Goal: Check status: Check status

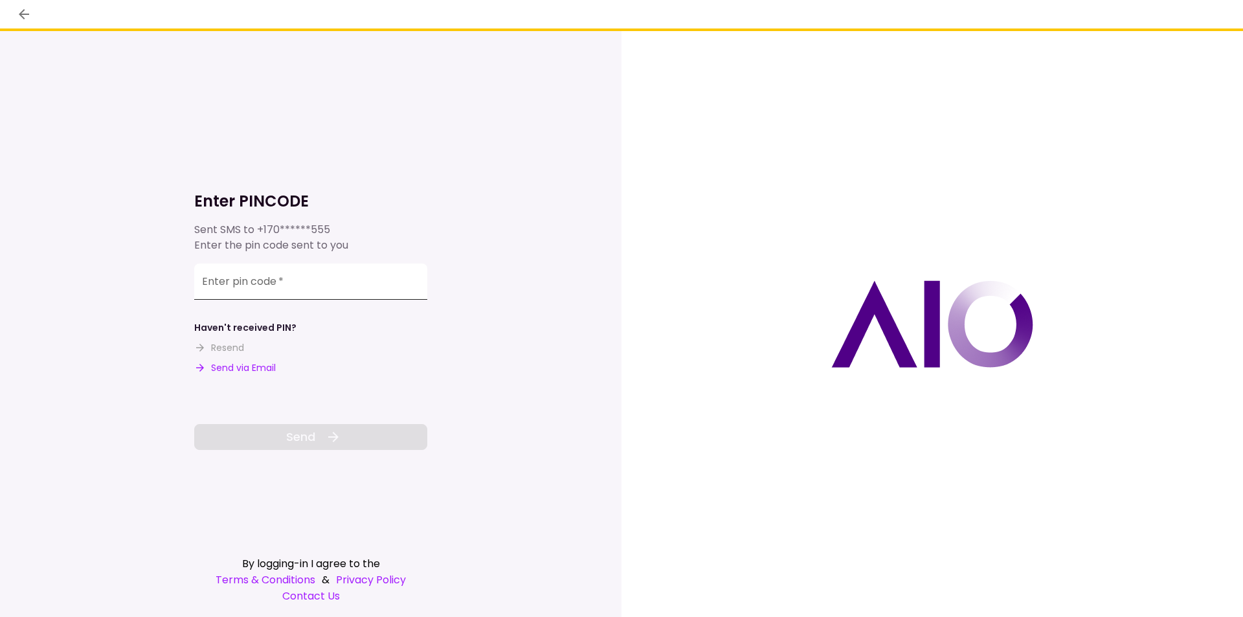
click at [306, 280] on input "Enter pin code   *" at bounding box center [310, 281] width 233 height 36
type input "******"
click at [363, 443] on button "Send" at bounding box center [310, 437] width 233 height 26
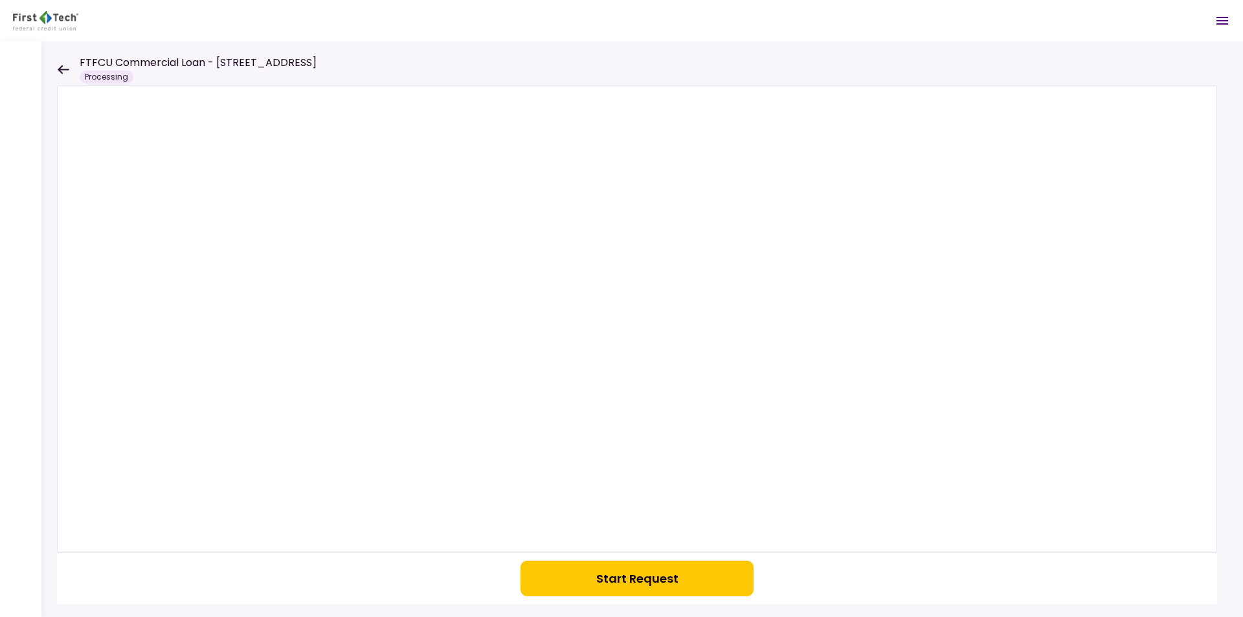
click at [60, 66] on icon at bounding box center [63, 70] width 12 height 10
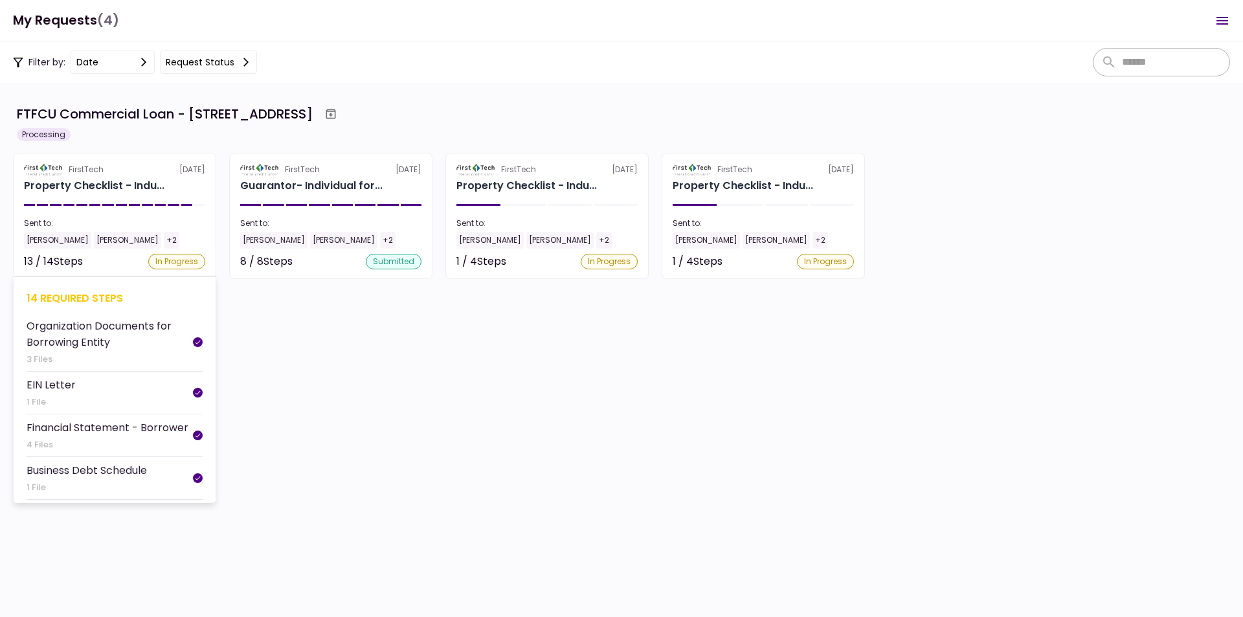
click at [111, 264] on div "13 / 14 Steps In Progress" at bounding box center [114, 262] width 181 height 16
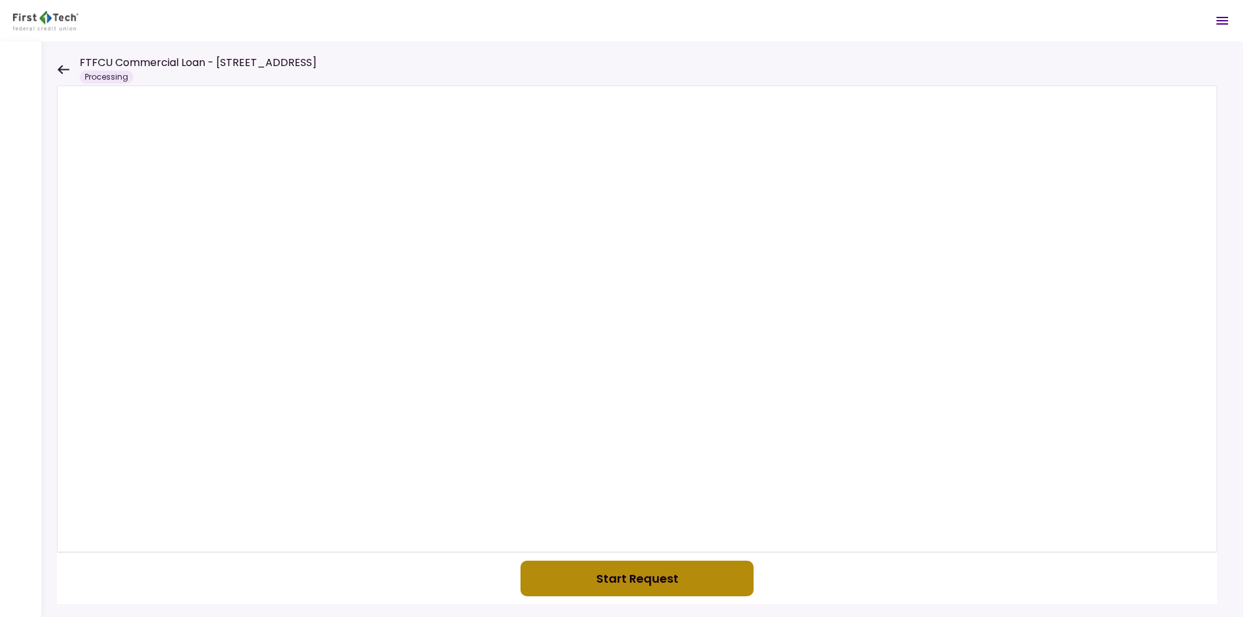
click at [666, 584] on button "Start Request" at bounding box center [636, 579] width 233 height 36
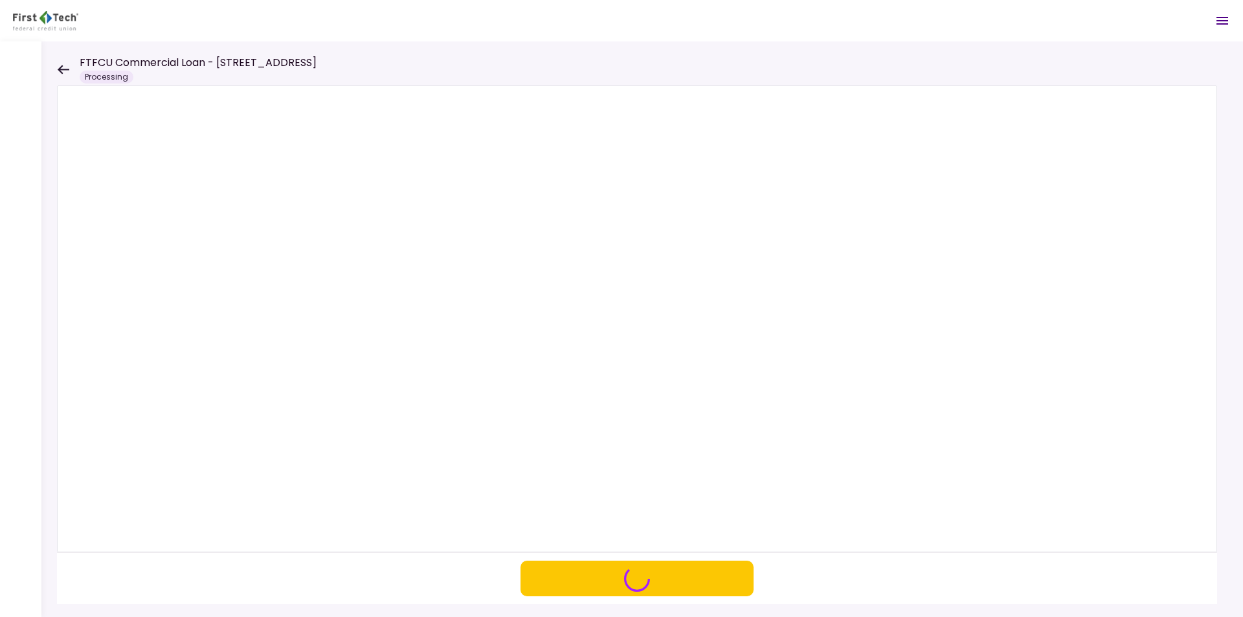
click at [64, 71] on icon at bounding box center [63, 70] width 12 height 10
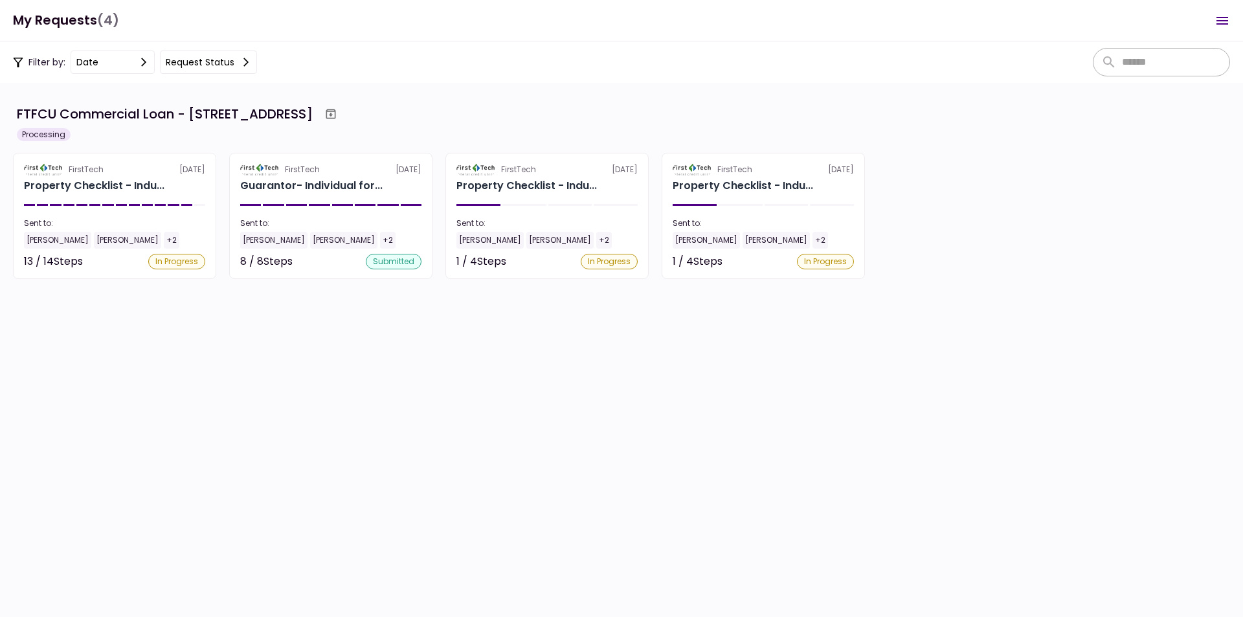
click at [220, 60] on button "Request status" at bounding box center [208, 61] width 97 height 23
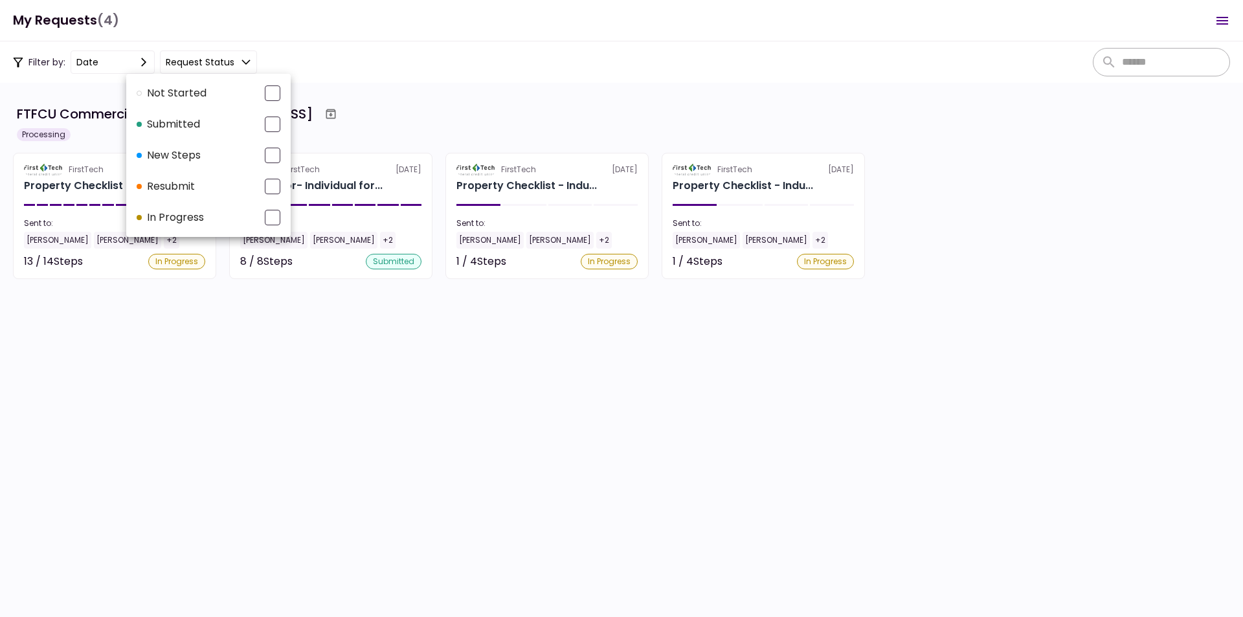
click at [984, 117] on div at bounding box center [621, 308] width 1243 height 617
